Goal: Task Accomplishment & Management: Complete application form

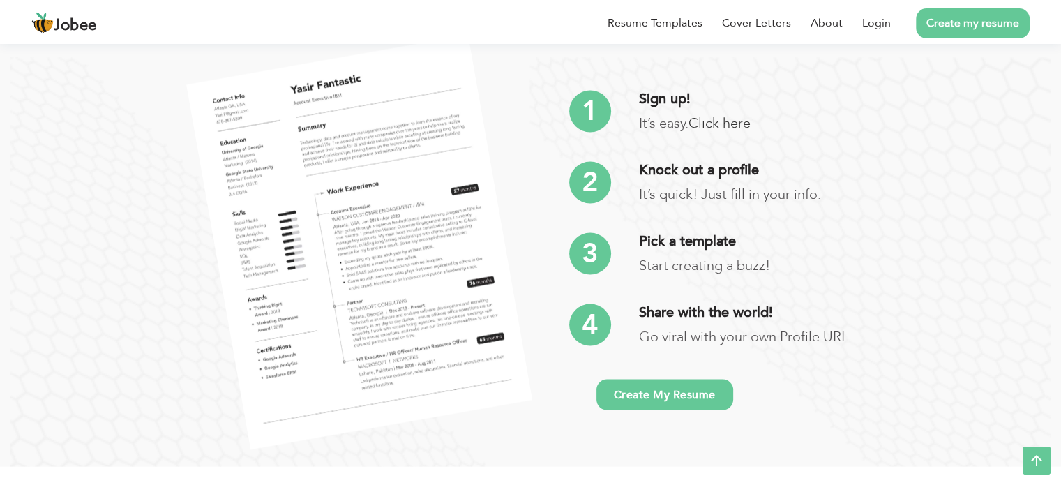
scroll to position [2671, 0]
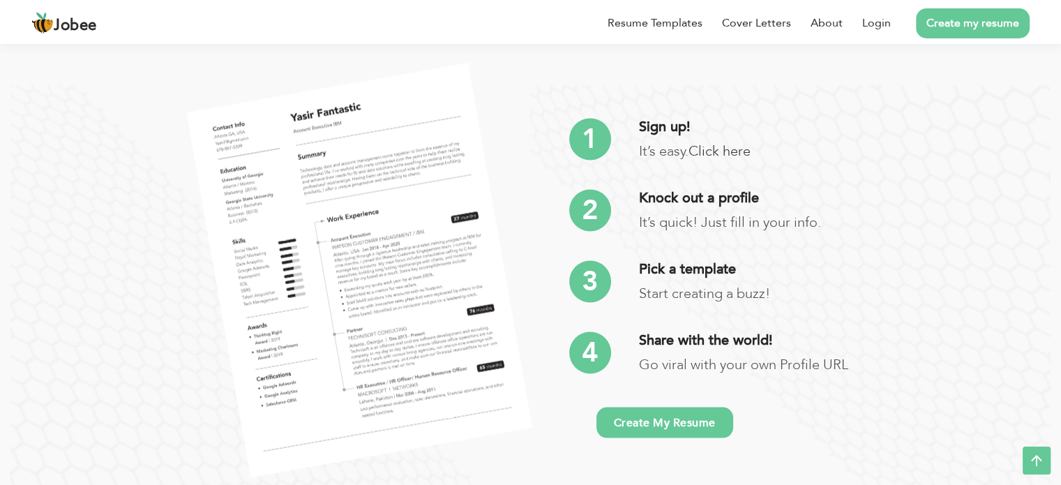
click at [664, 418] on link "Create My Resume" at bounding box center [665, 422] width 137 height 31
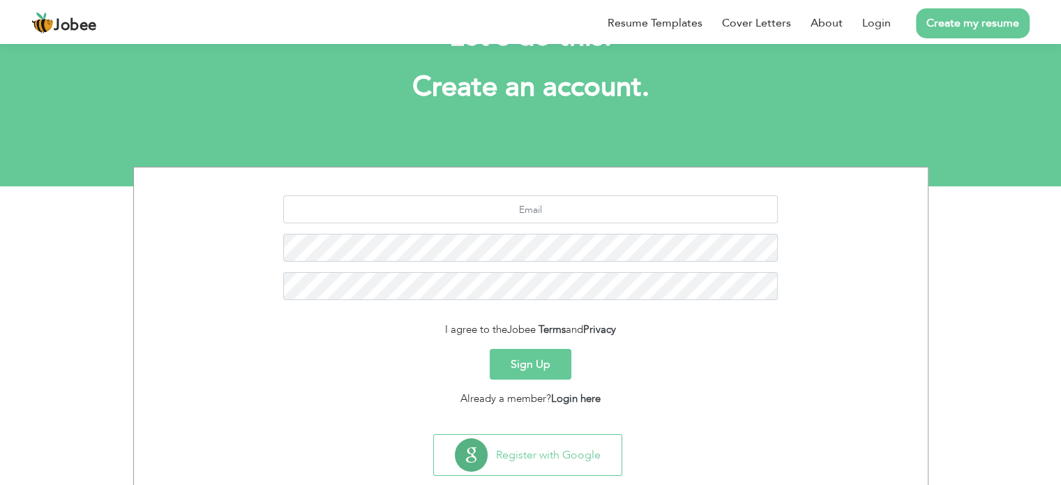
scroll to position [93, 0]
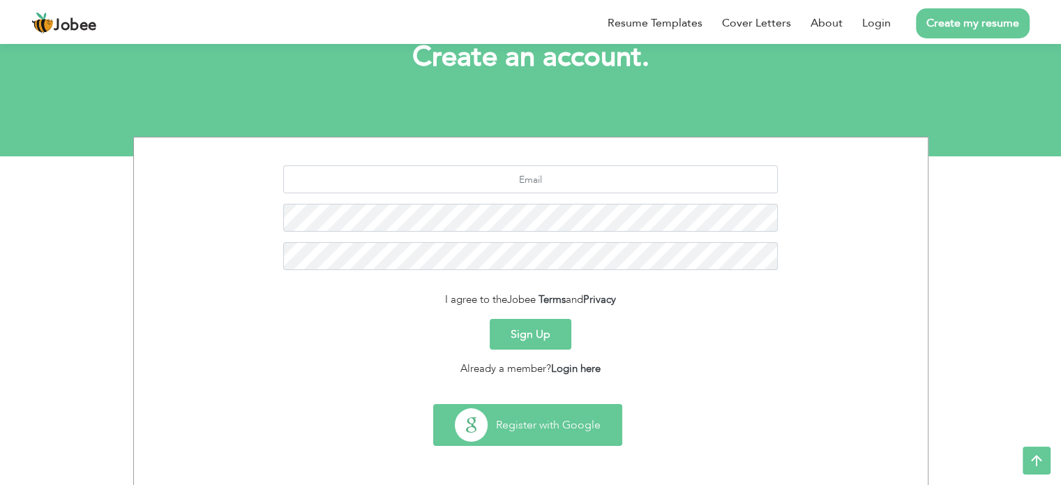
click at [531, 421] on button "Register with Google" at bounding box center [528, 425] width 188 height 40
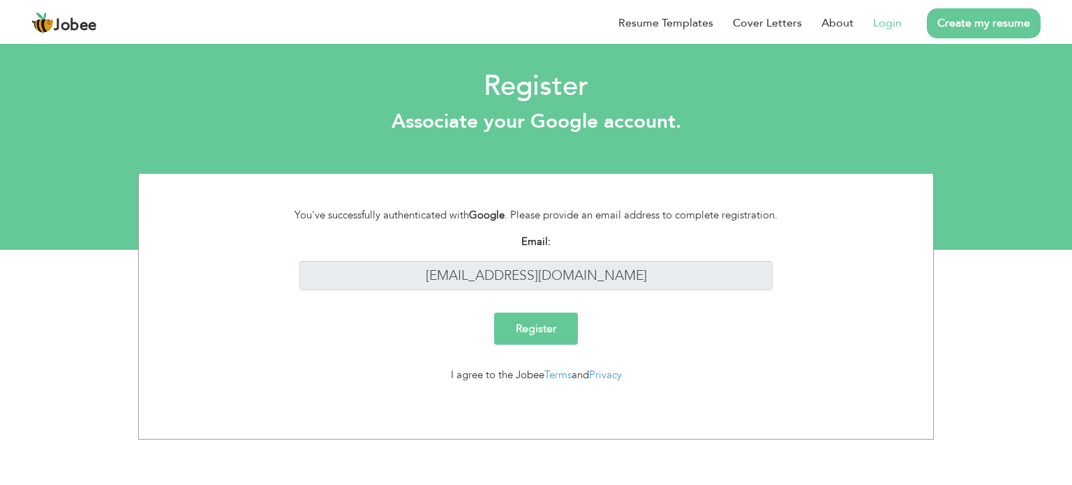
click at [555, 327] on input "Register" at bounding box center [536, 329] width 84 height 32
